Goal: Complete Application Form: Complete application form

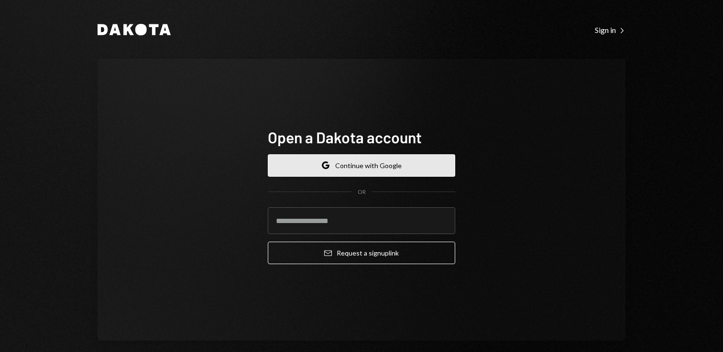
click at [361, 165] on button "Google Continue with Google" at bounding box center [361, 165] width 187 height 22
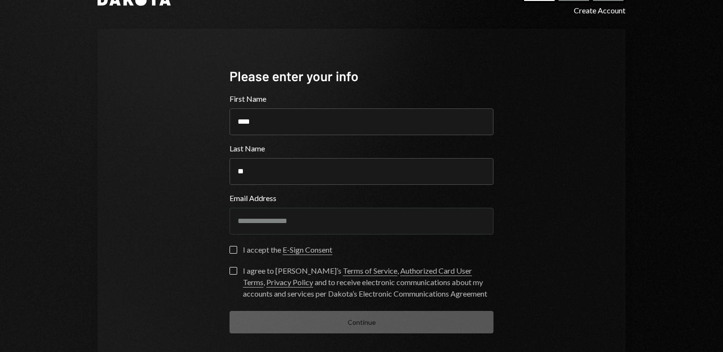
scroll to position [31, 0]
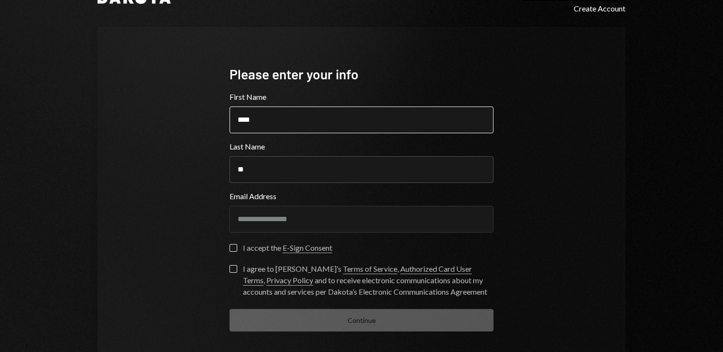
click at [316, 123] on input "****" at bounding box center [361, 120] width 264 height 27
type input "******"
type input "*********"
type button "on"
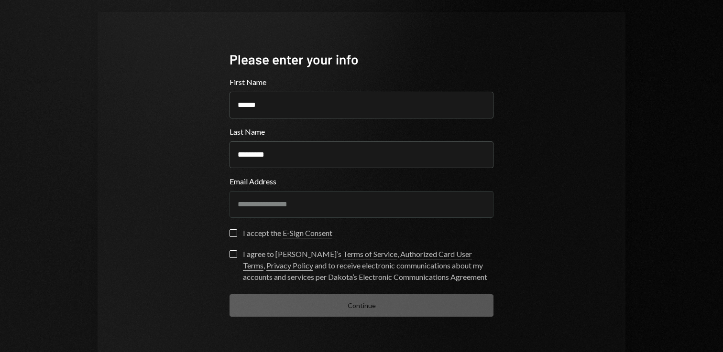
scroll to position [50, 0]
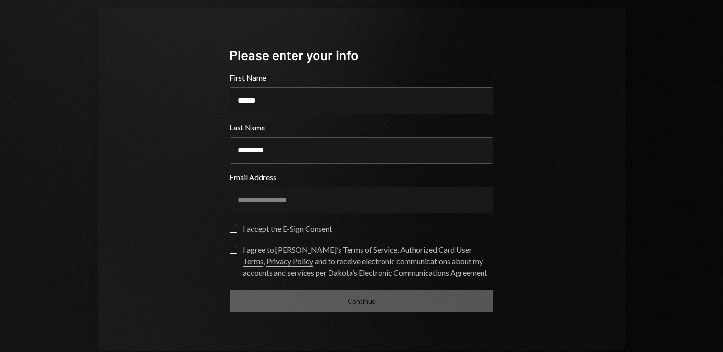
click at [235, 228] on label "on I accept the E-Sign Consent" at bounding box center [280, 230] width 103 height 10
click at [235, 228] on button "on" at bounding box center [233, 229] width 8 height 8
click at [234, 251] on label "I agree to Dakota’s Terms of Service , Authorized Card User Terms , Privacy Pol…" at bounding box center [361, 262] width 264 height 32
click at [234, 251] on button "I agree to Dakota’s Terms of Service , Authorized Card User Terms , Privacy Pol…" at bounding box center [233, 250] width 8 height 8
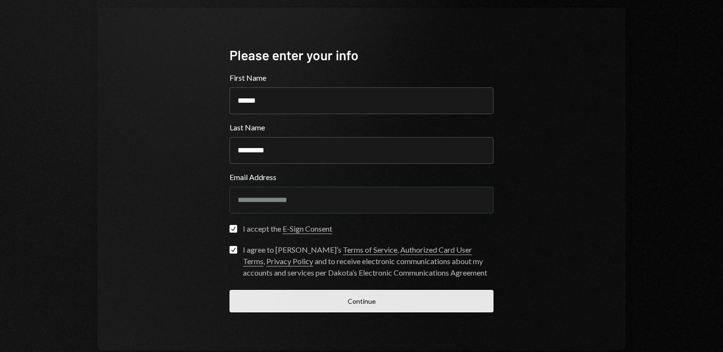
click at [308, 300] on button "Continue" at bounding box center [361, 301] width 264 height 22
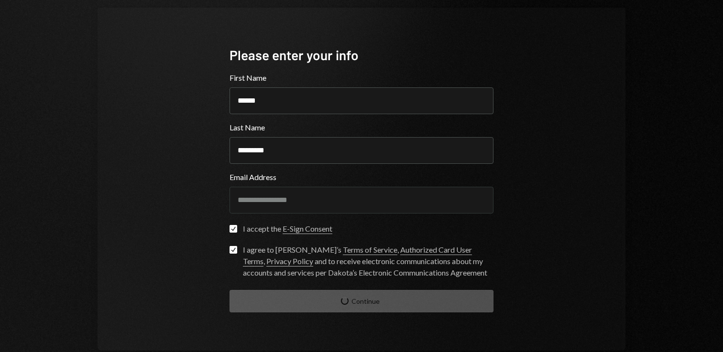
scroll to position [10, 0]
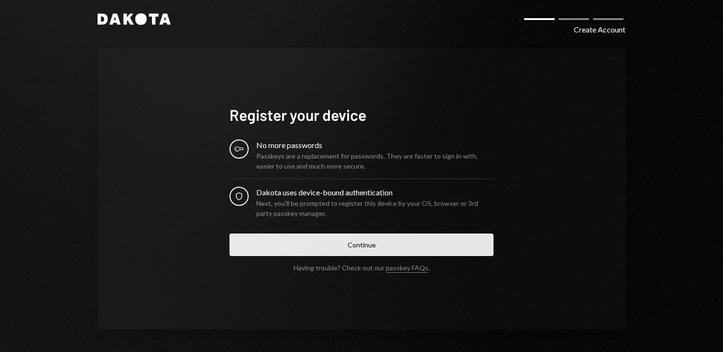
click at [322, 251] on button "Continue" at bounding box center [361, 245] width 264 height 22
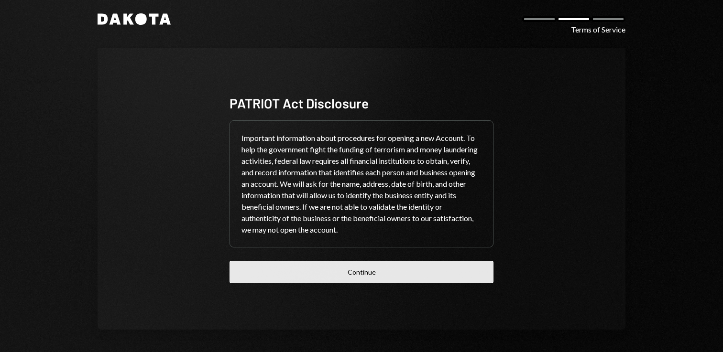
click at [332, 271] on button "Continue" at bounding box center [361, 272] width 264 height 22
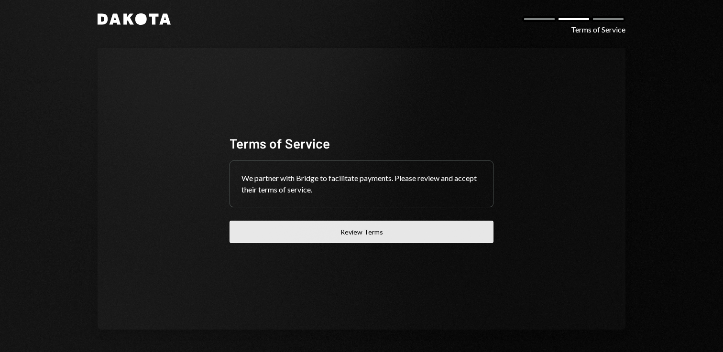
click at [340, 232] on button "Review Terms" at bounding box center [361, 232] width 264 height 22
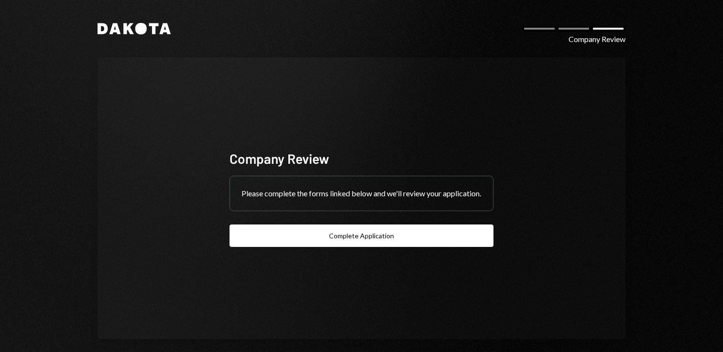
click at [352, 244] on button "Complete Application" at bounding box center [361, 236] width 264 height 22
